Goal: Transaction & Acquisition: Purchase product/service

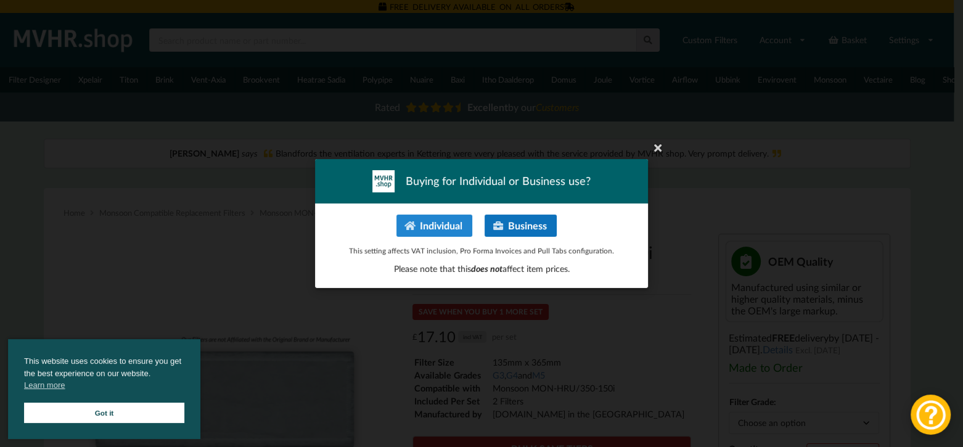
click at [496, 226] on icon at bounding box center [499, 226] width 12 height 10
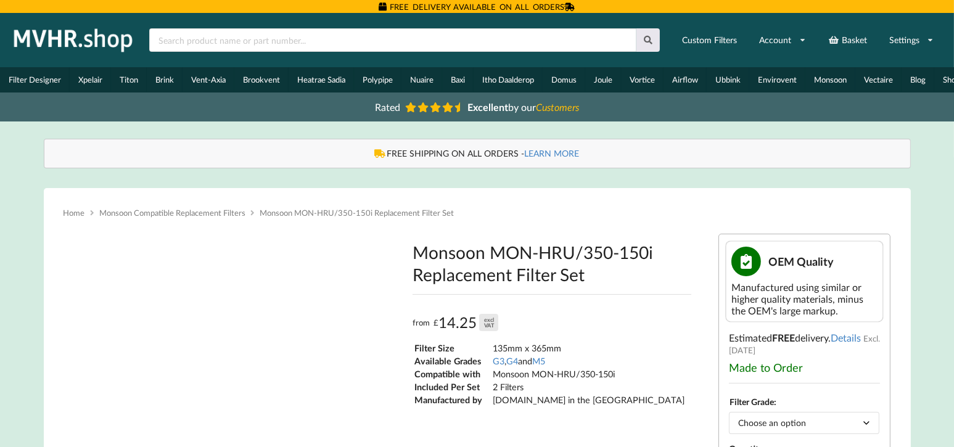
type input "**********"
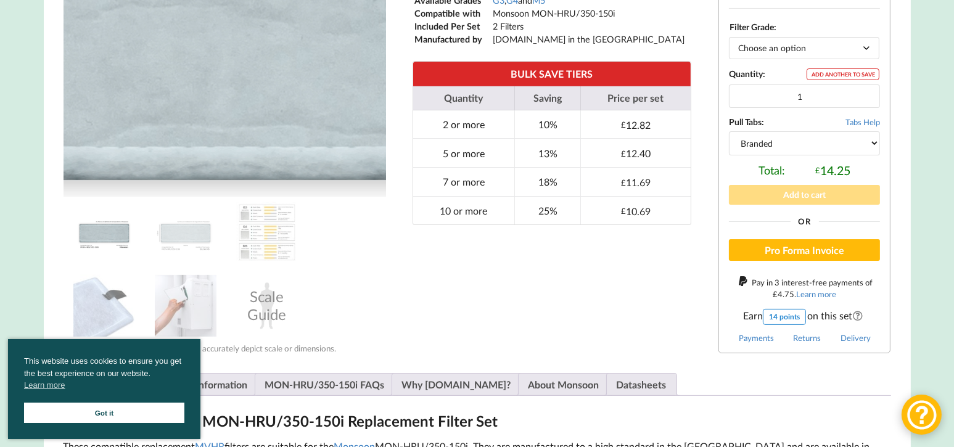
scroll to position [411, 0]
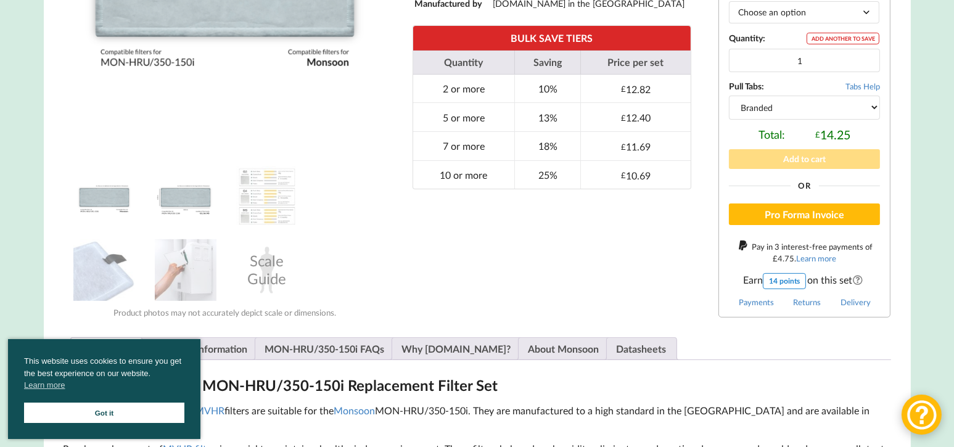
click at [202, 216] on img at bounding box center [186, 197] width 62 height 62
click at [94, 207] on img at bounding box center [104, 197] width 62 height 62
click at [166, 203] on img at bounding box center [186, 197] width 62 height 62
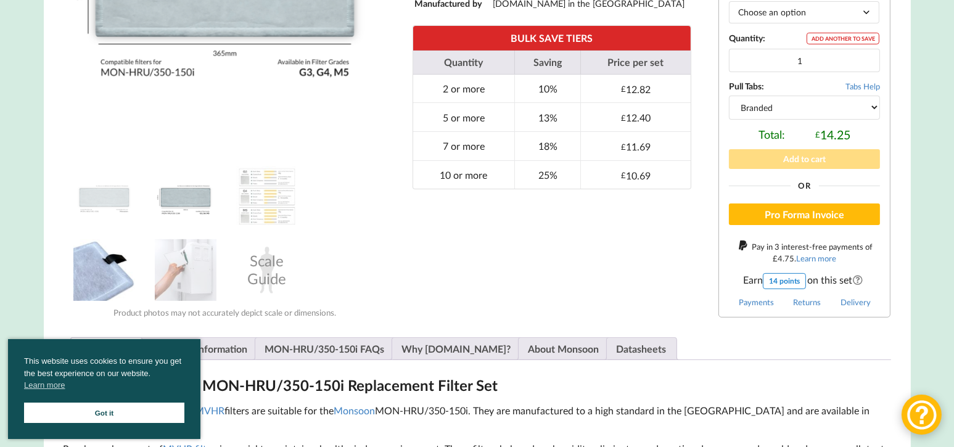
click at [118, 279] on img at bounding box center [104, 270] width 62 height 62
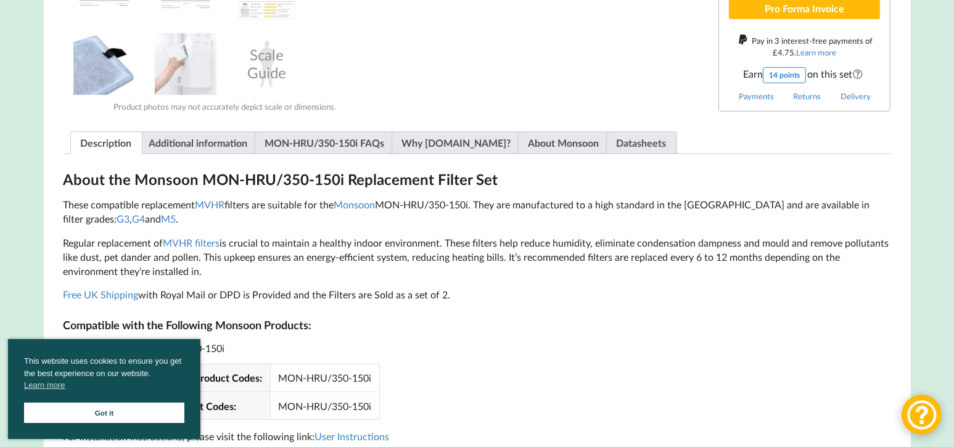
scroll to position [822, 0]
